Goal: Check status: Check status

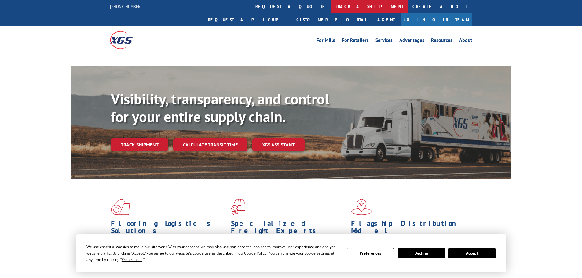
click at [331, 4] on link "track a shipment" at bounding box center [369, 6] width 77 height 13
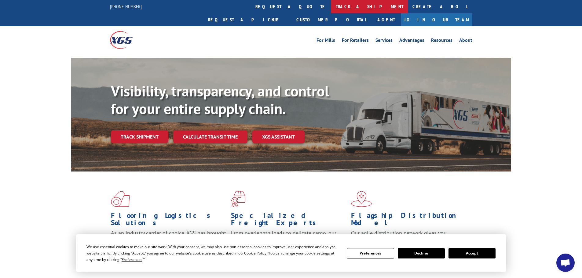
click at [331, 9] on link "track a shipment" at bounding box center [369, 6] width 77 height 13
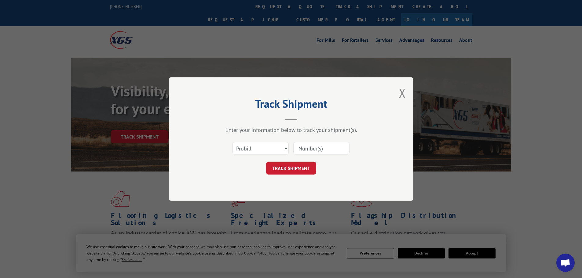
click at [301, 152] on input at bounding box center [321, 148] width 56 height 13
paste input "16571152"
type input "16571152"
click at [296, 160] on form "Select category... Probill BOL PO 16571152 TRACK SHIPMENT" at bounding box center [290, 156] width 183 height 36
click at [297, 164] on button "TRACK SHIPMENT" at bounding box center [291, 168] width 50 height 13
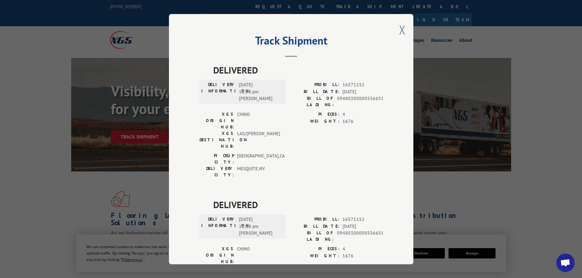
drag, startPoint x: 399, startPoint y: 33, endPoint x: 356, endPoint y: 0, distance: 53.8
click at [399, 33] on button "Close modal" at bounding box center [402, 30] width 7 height 16
